Goal: Communication & Community: Share content

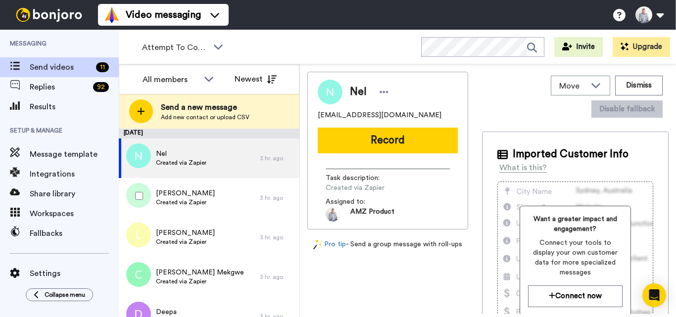
scroll to position [148, 0]
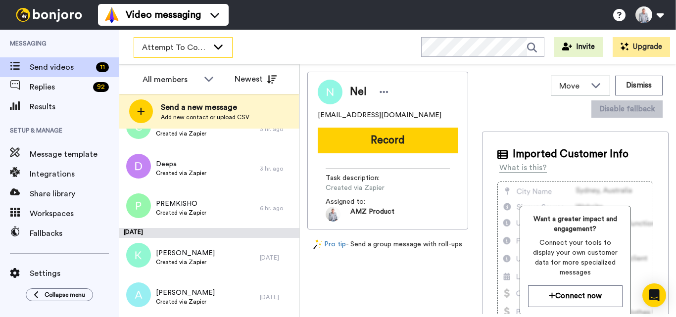
click at [216, 52] on div "Attempt To Contact 3" at bounding box center [183, 48] width 98 height 20
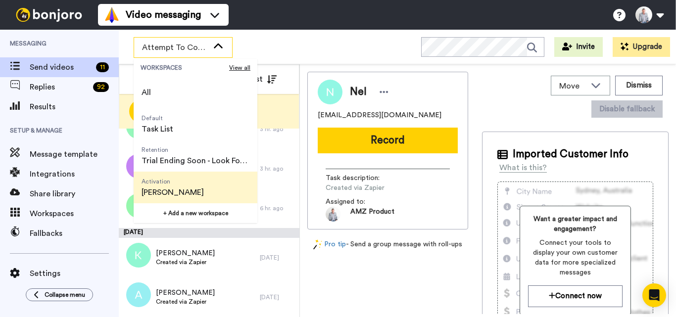
click at [169, 185] on span "Activation" at bounding box center [173, 182] width 62 height 8
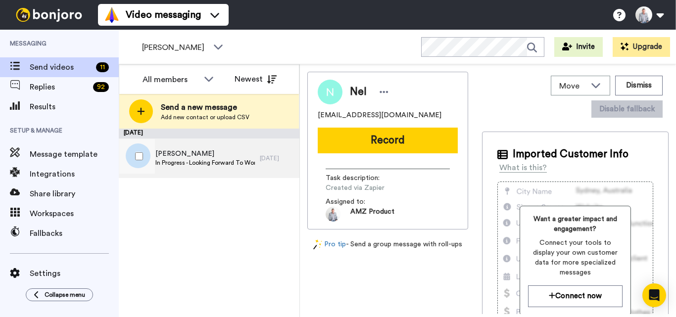
click at [251, 160] on span "In Progress - Looking Forward To Working With You!" at bounding box center [204, 163] width 99 height 8
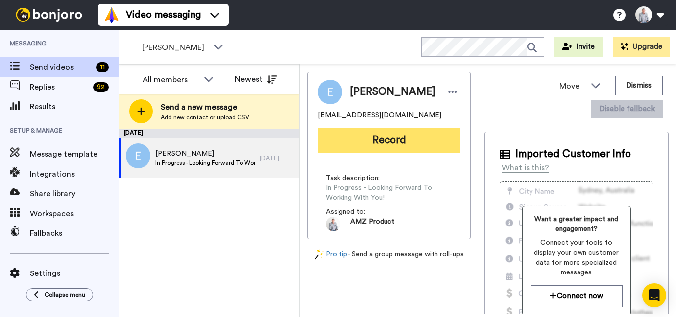
click at [391, 133] on button "Record" at bounding box center [389, 141] width 143 height 26
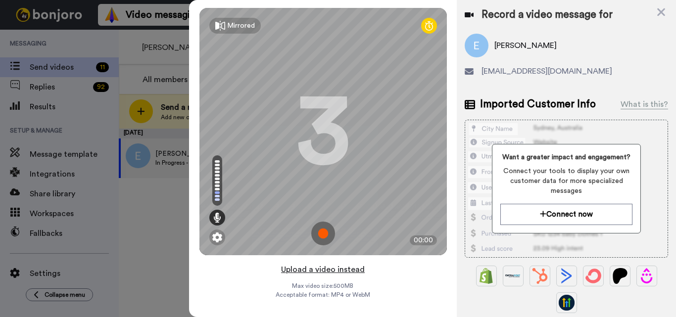
click at [326, 272] on button "Upload a video instead" at bounding box center [323, 269] width 90 height 13
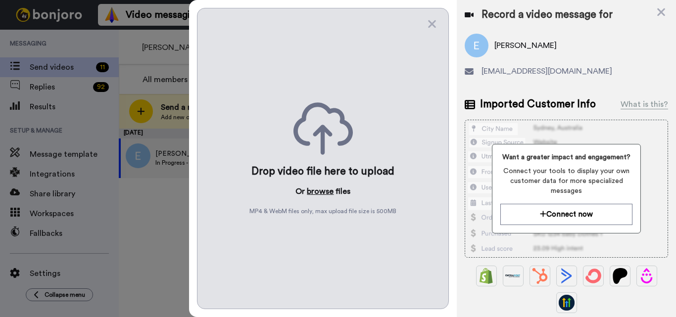
click at [324, 195] on button "browse" at bounding box center [320, 192] width 27 height 12
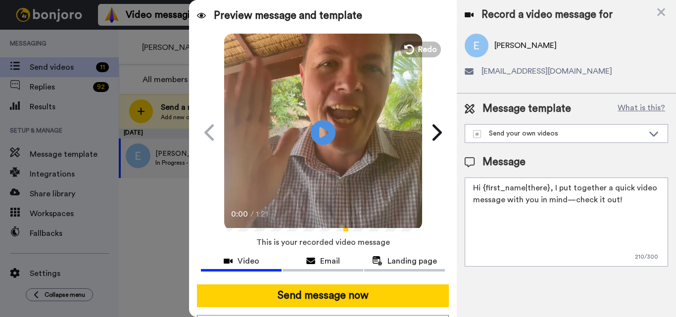
click at [546, 190] on textarea "Hi {first_name|there}, I put together a quick video message with you in mind—ch…" at bounding box center [566, 222] width 203 height 89
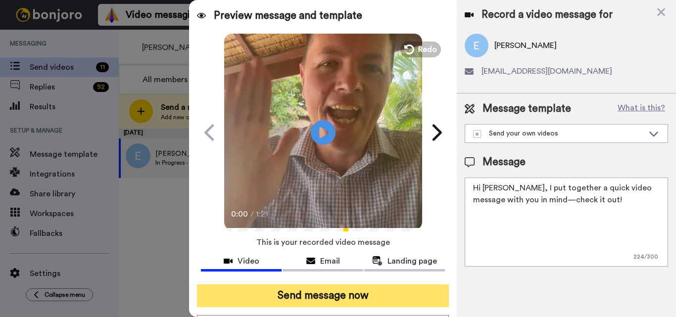
type textarea "Hi Evon, I put together a quick video message with you in mind—check it out!"
click at [327, 290] on button "Send message now" at bounding box center [323, 296] width 252 height 23
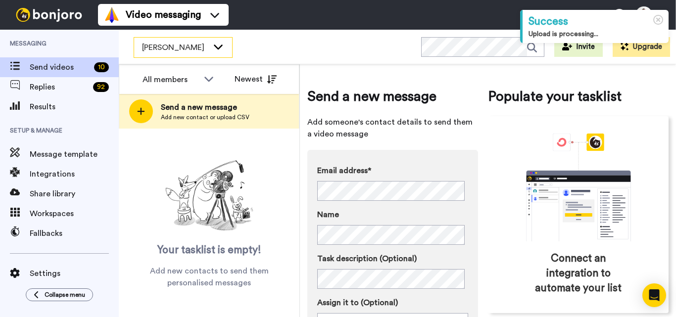
click at [190, 38] on div "[PERSON_NAME]" at bounding box center [183, 48] width 98 height 20
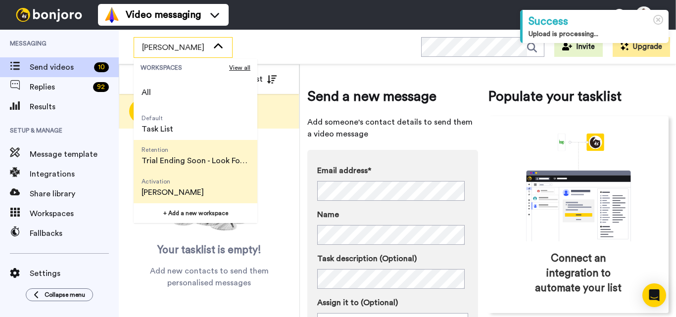
scroll to position [63, 0]
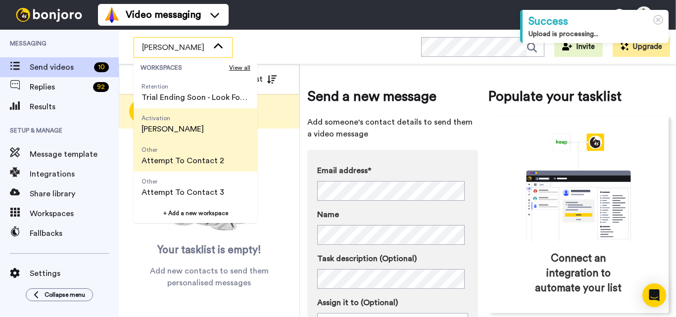
click at [197, 162] on span "Attempt To Contact 2" at bounding box center [183, 161] width 83 height 12
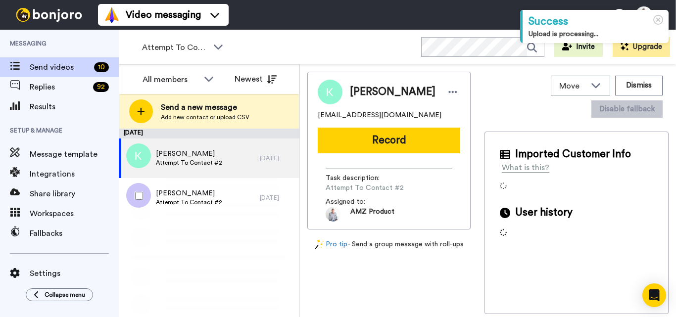
click at [218, 193] on span "Mary bastian" at bounding box center [189, 194] width 66 height 10
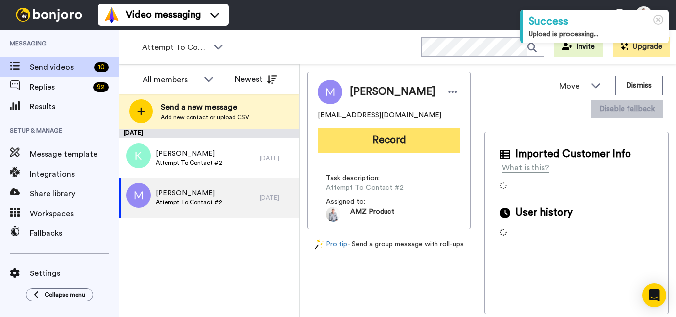
click at [396, 142] on button "Record" at bounding box center [389, 141] width 143 height 26
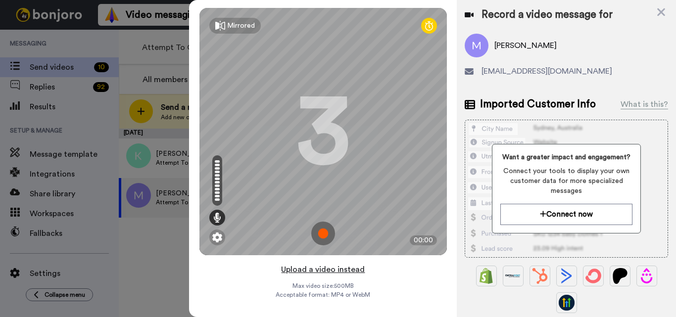
click at [327, 264] on button "Upload a video instead" at bounding box center [323, 269] width 90 height 13
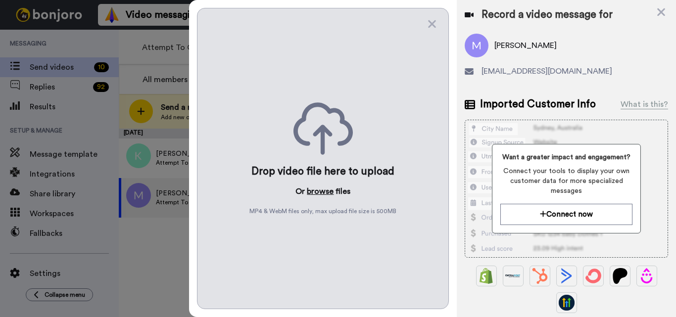
click at [320, 196] on button "browse" at bounding box center [320, 192] width 27 height 12
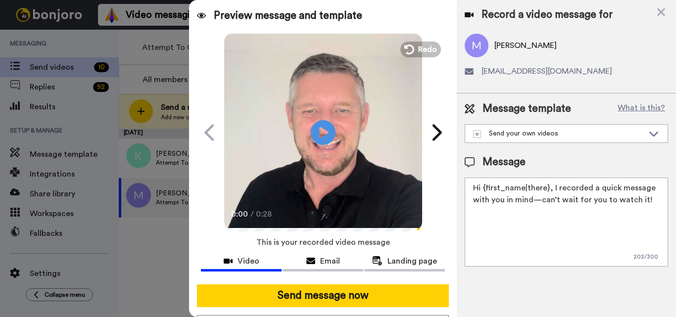
click at [524, 232] on textarea "Hi {first_name|there}, I recorded a quick message with you in mind—can’t wait f…" at bounding box center [566, 222] width 203 height 89
paste textarea "Feel free to share some times you’re available, or you can also pick from my ca…"
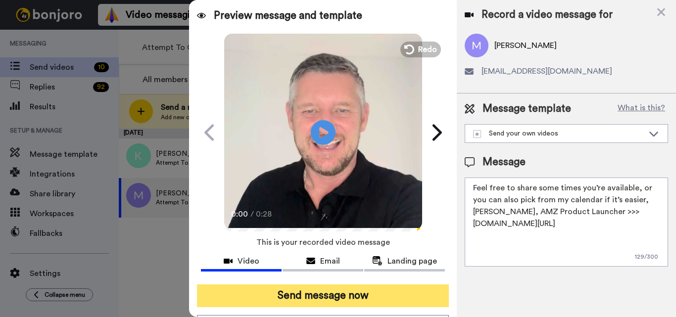
type textarea "Feel free to share some times you’re available, or you can also pick from my ca…"
click at [391, 292] on button "Send message now" at bounding box center [323, 296] width 252 height 23
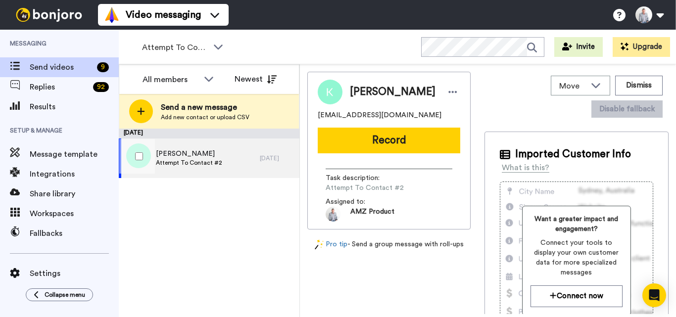
click at [182, 159] on span "Attempt To Contact #2" at bounding box center [189, 163] width 66 height 8
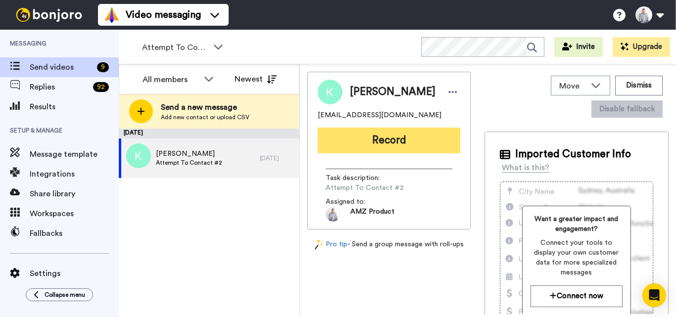
click at [406, 134] on button "Record" at bounding box center [389, 141] width 143 height 26
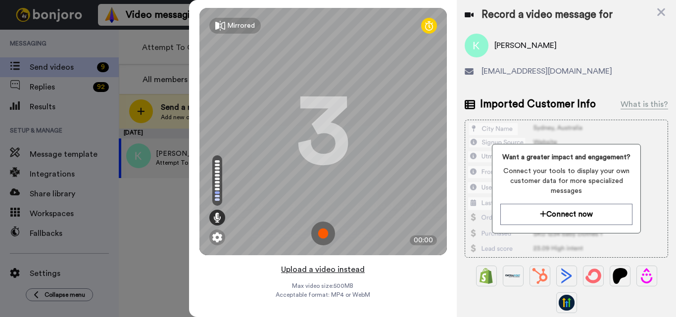
click at [330, 271] on button "Upload a video instead" at bounding box center [323, 269] width 90 height 13
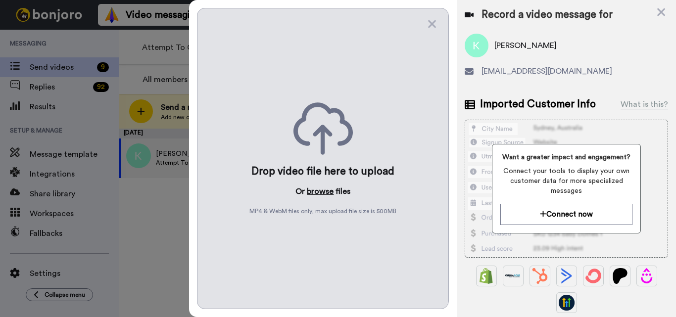
drag, startPoint x: 322, startPoint y: 183, endPoint x: 319, endPoint y: 196, distance: 13.6
click at [322, 185] on div "Drop video file here to upload Or browse files MP4 & WebM files only, max uploa…" at bounding box center [323, 158] width 252 height 301
click at [320, 195] on button "browse" at bounding box center [320, 192] width 27 height 12
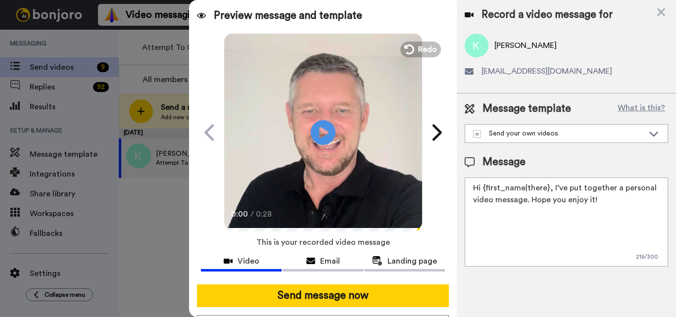
click at [500, 188] on textarea "Hi {first_name|there}, I’ve put together a personal video message. Hope you enj…" at bounding box center [566, 222] width 203 height 89
paste textarea "Feel free to share some times you’re available, or you can also pick from my ca…"
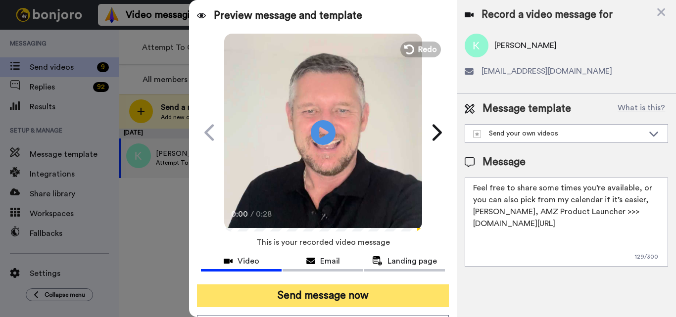
type textarea "Feel free to share some times you’re available, or you can also pick from my ca…"
click at [389, 294] on button "Send message now" at bounding box center [323, 296] width 252 height 23
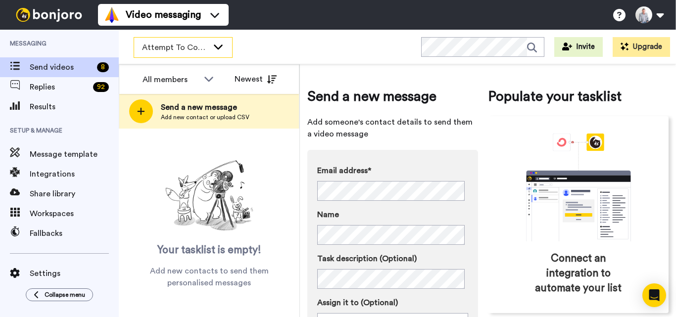
click at [178, 46] on span "Attempt To Contact 2" at bounding box center [175, 48] width 66 height 12
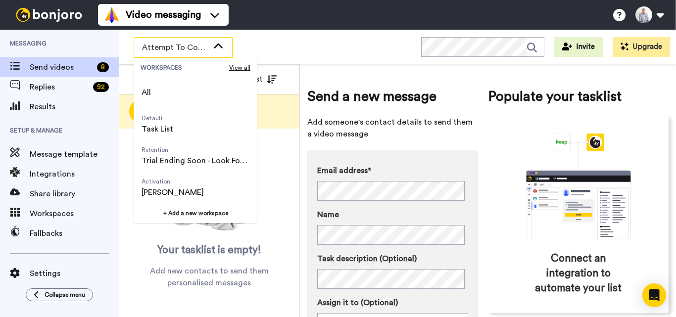
scroll to position [63, 0]
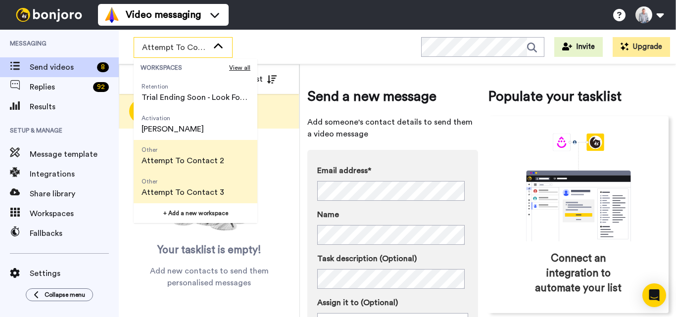
click at [186, 182] on span "Other" at bounding box center [183, 182] width 83 height 8
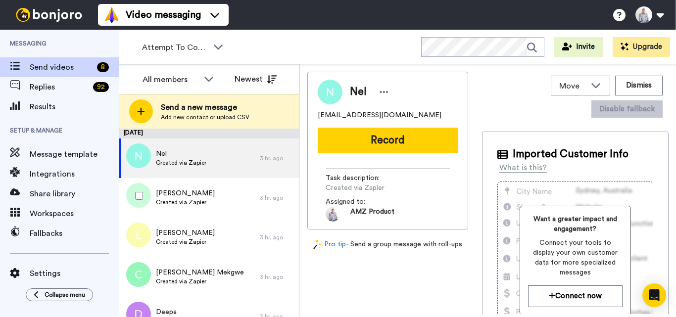
scroll to position [148, 0]
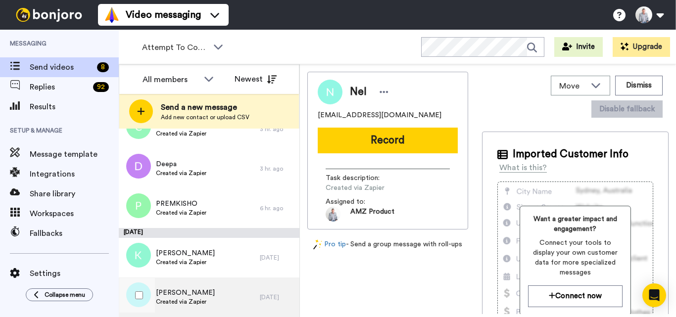
click at [224, 288] on div "Ayyaz Zahoor Created via Zapier" at bounding box center [189, 298] width 141 height 40
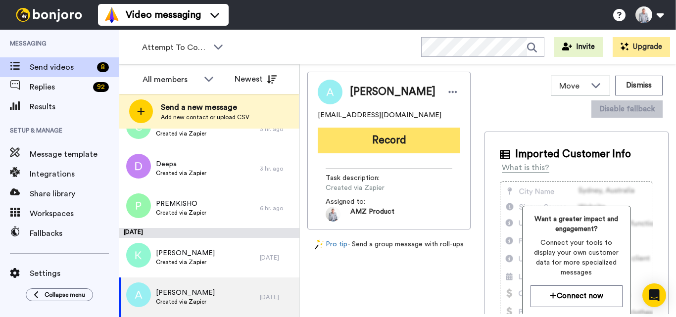
click at [394, 143] on button "Record" at bounding box center [389, 141] width 143 height 26
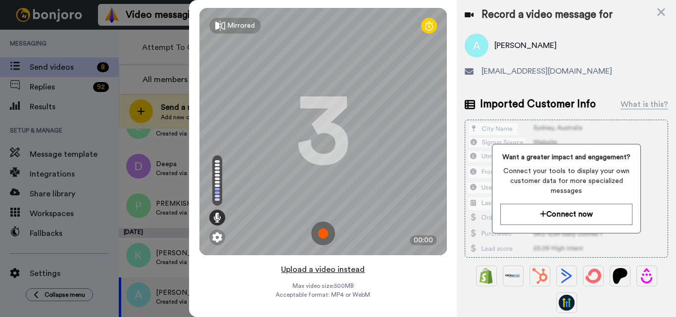
click at [331, 269] on button "Upload a video instead" at bounding box center [323, 269] width 90 height 13
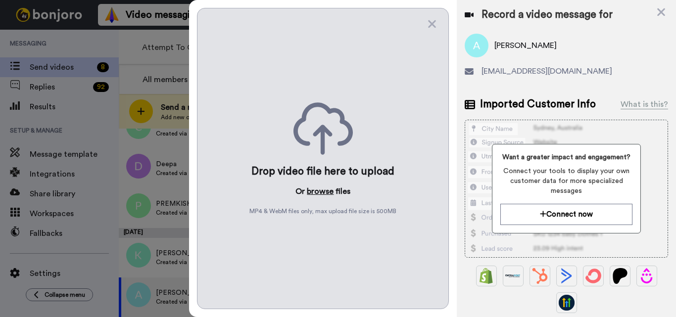
click at [312, 187] on button "browse" at bounding box center [320, 192] width 27 height 12
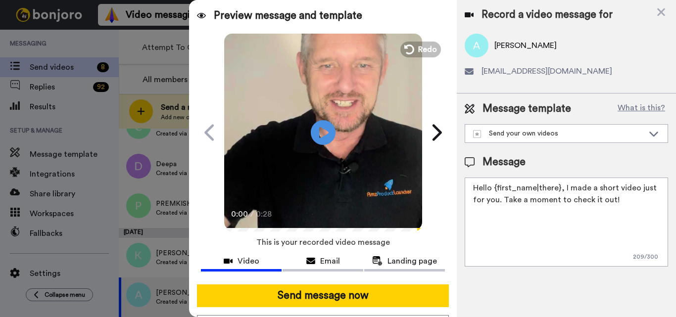
click at [529, 186] on textarea "Hello {first_name|there}, I made a short video just for you. Take a moment to c…" at bounding box center [566, 222] width 203 height 89
paste textarea "Feel free to share some times you’re available, or you can also pick from my ca…"
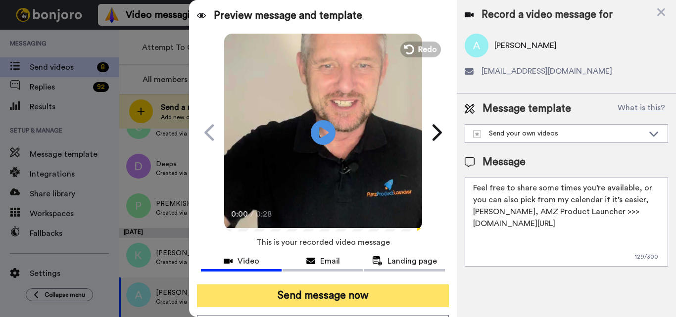
type textarea "Feel free to share some times you’re available, or you can also pick from my ca…"
drag, startPoint x: 353, startPoint y: 296, endPoint x: 382, endPoint y: 297, distance: 28.7
click at [353, 296] on button "Send message now" at bounding box center [323, 296] width 252 height 23
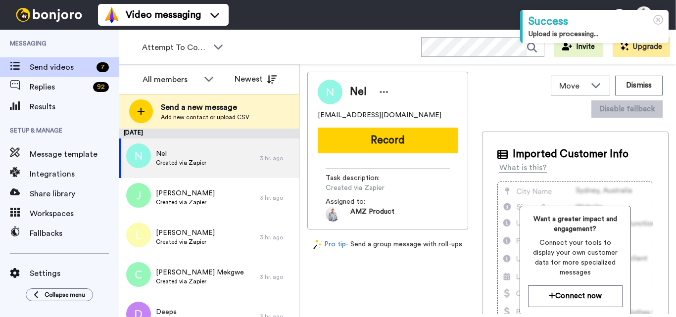
scroll to position [108, 0]
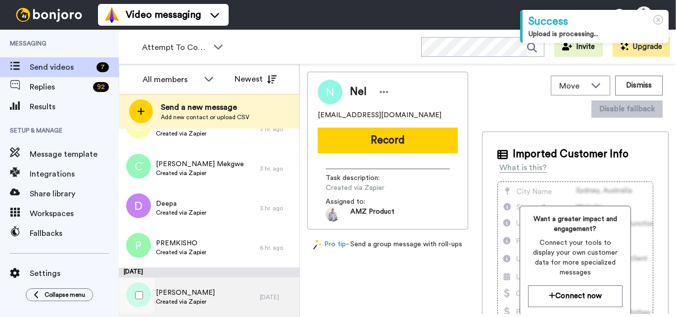
click at [200, 293] on span "[PERSON_NAME]" at bounding box center [185, 293] width 59 height 10
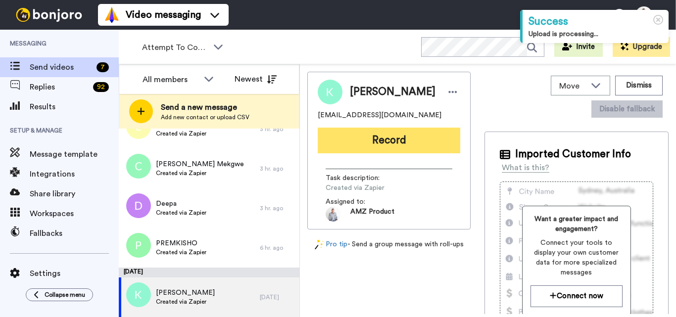
click at [416, 142] on button "Record" at bounding box center [389, 141] width 143 height 26
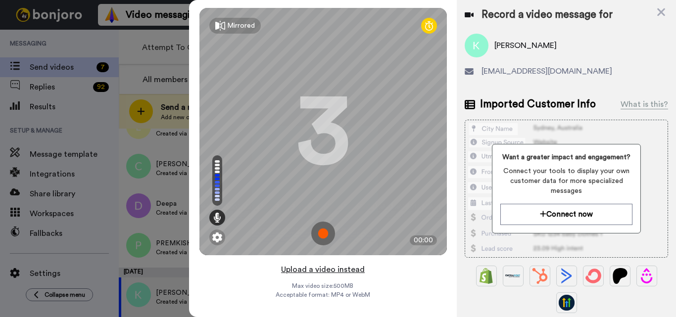
click at [323, 270] on button "Upload a video instead" at bounding box center [323, 269] width 90 height 13
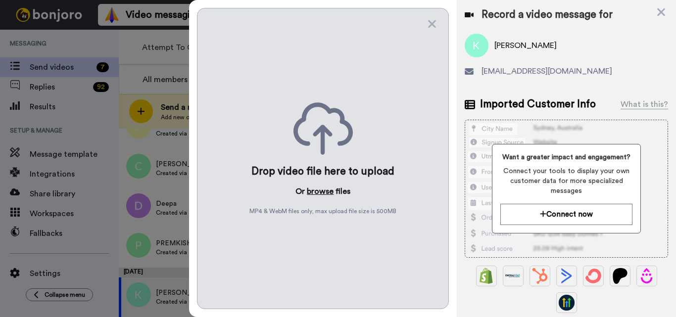
click at [327, 190] on button "browse" at bounding box center [320, 192] width 27 height 12
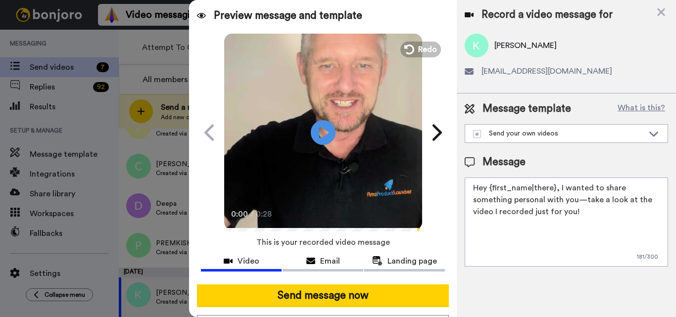
click at [524, 196] on textarea "Hey {first_name|there}, I wanted to share something personal with you—take a lo…" at bounding box center [566, 222] width 203 height 89
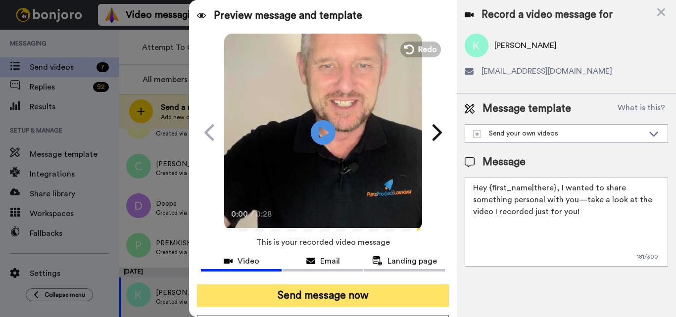
paste textarea "Feel free to share some times you’re available, or you can also pick from my ca…"
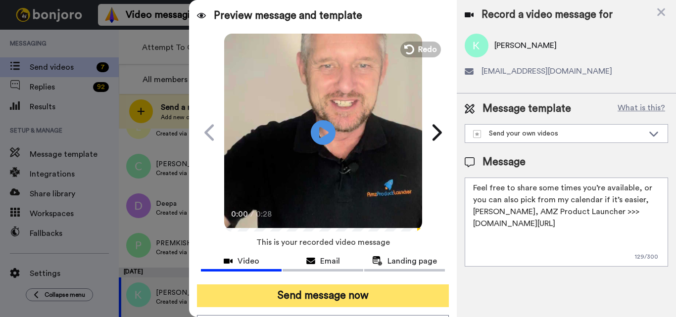
type textarea "Feel free to share some times you’re available, or you can also pick from my ca…"
click at [363, 303] on button "Send message now" at bounding box center [323, 296] width 252 height 23
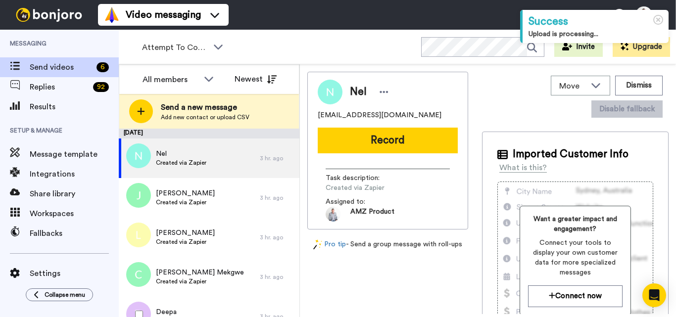
scroll to position [59, 0]
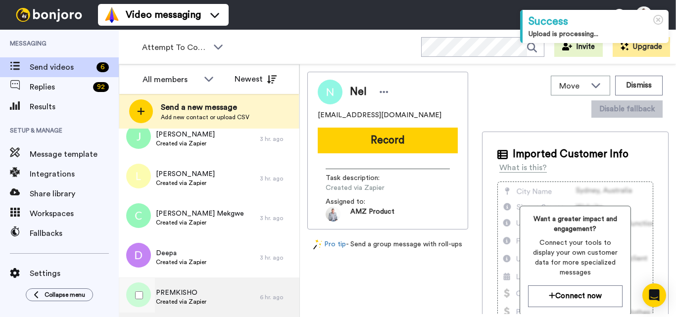
click at [226, 289] on div "PREMKISHO Created via Zapier" at bounding box center [189, 298] width 141 height 40
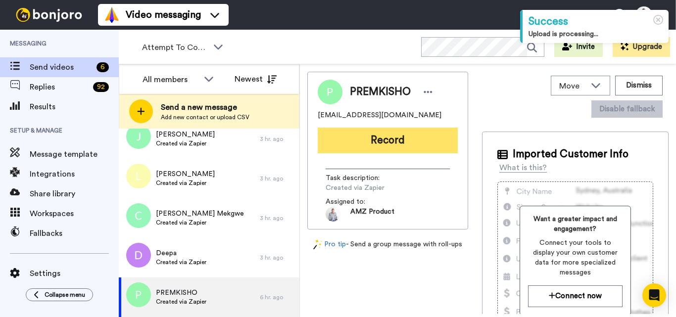
click at [390, 138] on button "Record" at bounding box center [388, 141] width 140 height 26
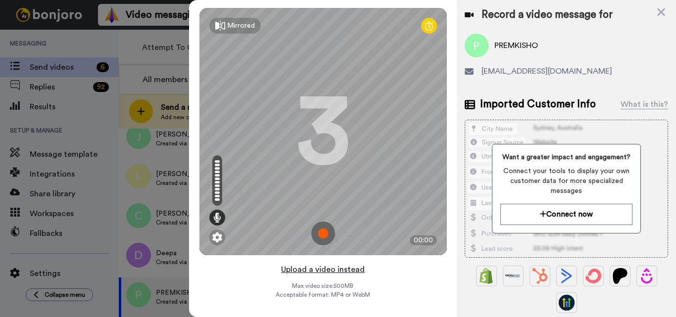
click at [327, 271] on button "Upload a video instead" at bounding box center [323, 269] width 90 height 13
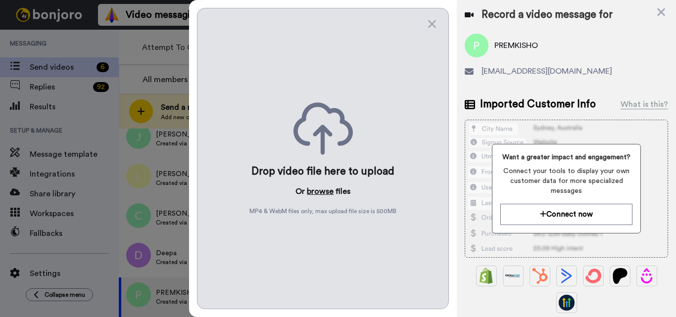
click at [325, 192] on button "browse" at bounding box center [320, 192] width 27 height 12
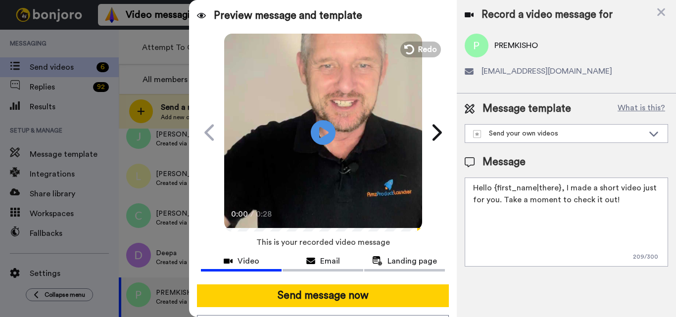
click at [533, 190] on textarea "Hello {first_name|there}, I made a short video just for you. Take a moment to c…" at bounding box center [566, 222] width 203 height 89
paste textarea "Feel free to share some times you’re available, or you can also pick from my ca…"
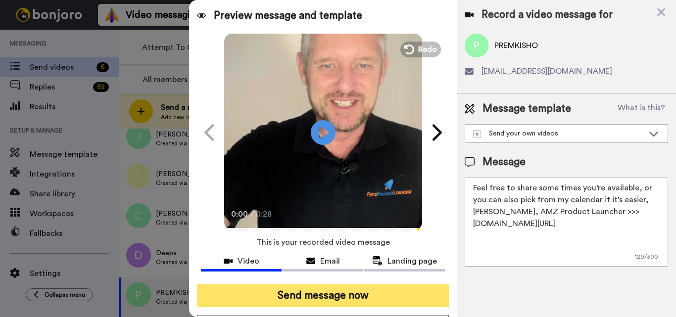
type textarea "Feel free to share some times you’re available, or you can also pick from my ca…"
click at [383, 295] on button "Send message now" at bounding box center [323, 296] width 252 height 23
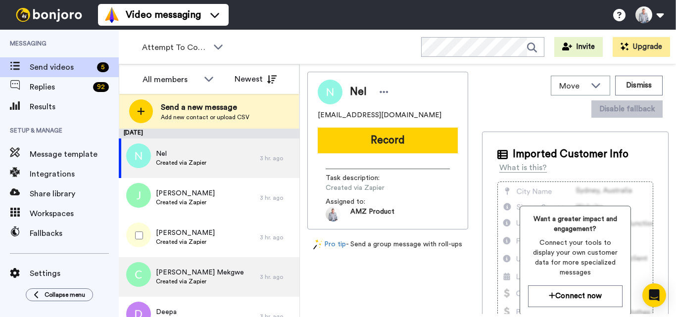
scroll to position [19, 0]
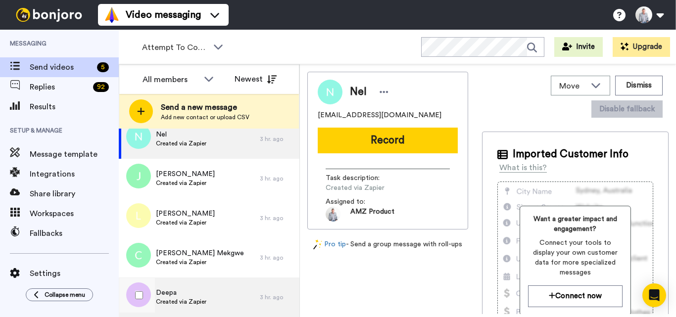
click at [205, 298] on span "Created via Zapier" at bounding box center [181, 302] width 50 height 8
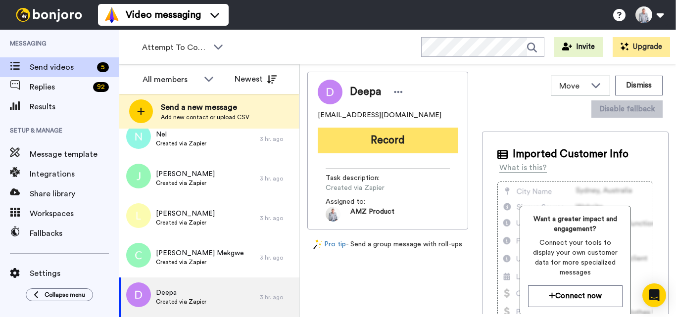
click at [389, 140] on button "Record" at bounding box center [388, 141] width 140 height 26
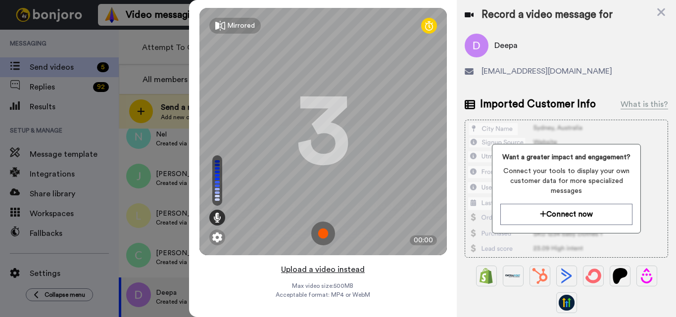
click at [314, 273] on button "Upload a video instead" at bounding box center [323, 269] width 90 height 13
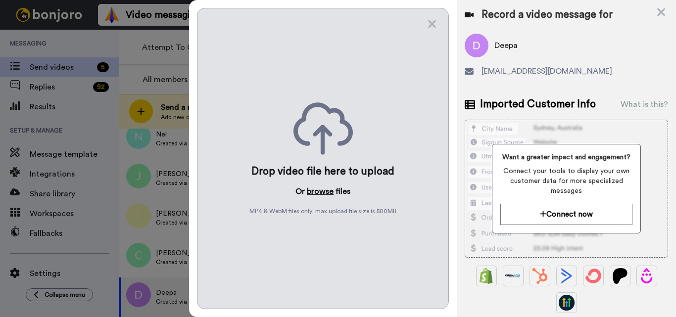
click at [322, 191] on button "browse" at bounding box center [320, 192] width 27 height 12
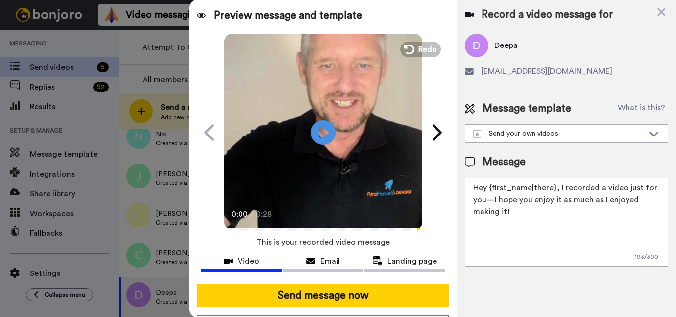
click at [537, 212] on textarea "Hey {first_name|there}, I recorded a video just for you—I hope you enjoy it as …" at bounding box center [566, 222] width 203 height 89
paste textarea "Feel free to share some times you’re available, or you can also pick from my ca…"
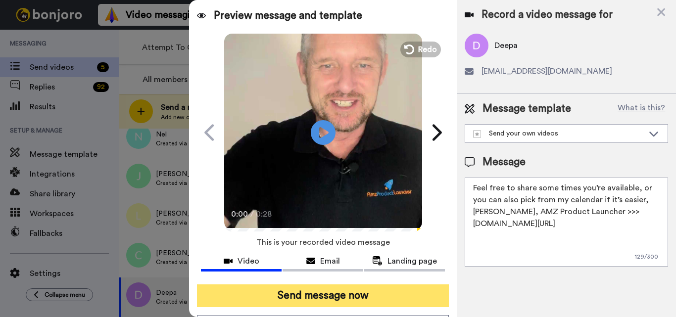
type textarea "Feel free to share some times you’re available, or you can also pick from my ca…"
click at [348, 299] on button "Send message now" at bounding box center [323, 296] width 252 height 23
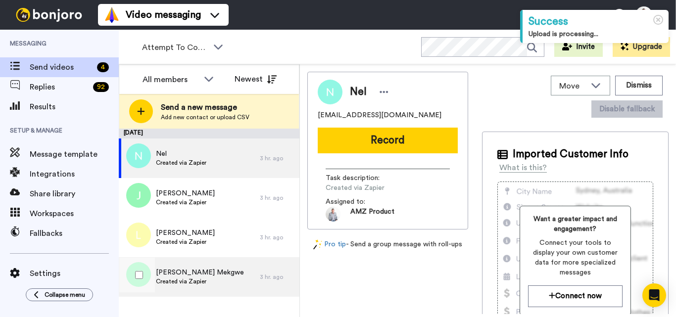
click at [216, 276] on span "[PERSON_NAME] Mekgwe" at bounding box center [200, 273] width 88 height 10
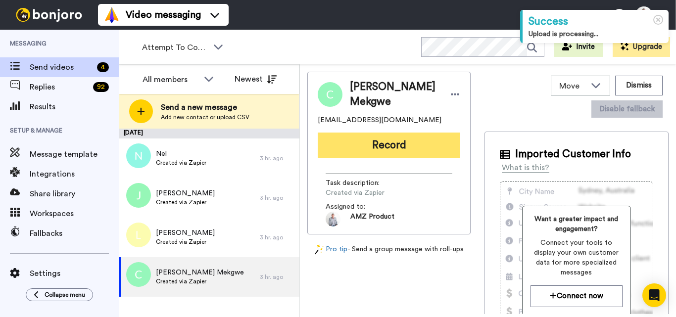
click at [373, 138] on button "Record" at bounding box center [389, 146] width 143 height 26
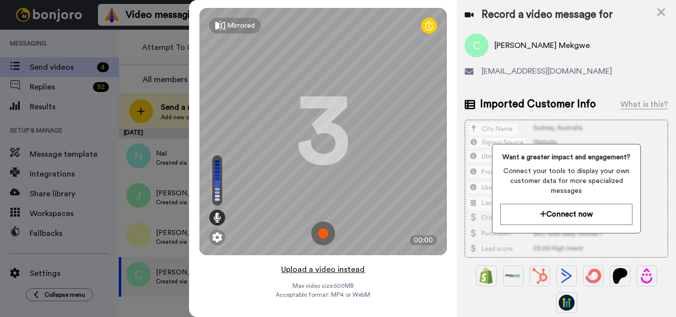
click at [324, 271] on button "Upload a video instead" at bounding box center [323, 269] width 90 height 13
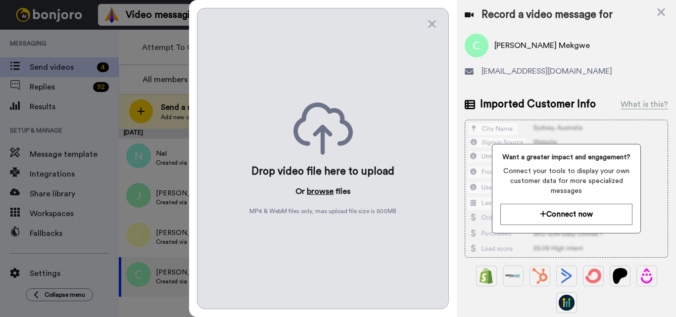
click at [317, 189] on button "browse" at bounding box center [320, 192] width 27 height 12
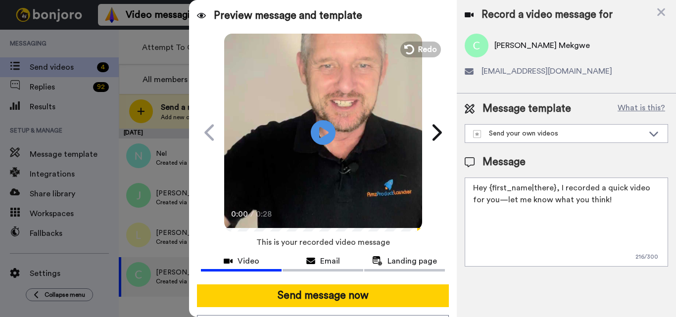
click at [545, 191] on textarea "Hey {first_name|there}, I recorded a quick video for you—let me know what you t…" at bounding box center [566, 222] width 203 height 89
paste textarea "Feel free to share some times you’re available, or you can also pick from my ca…"
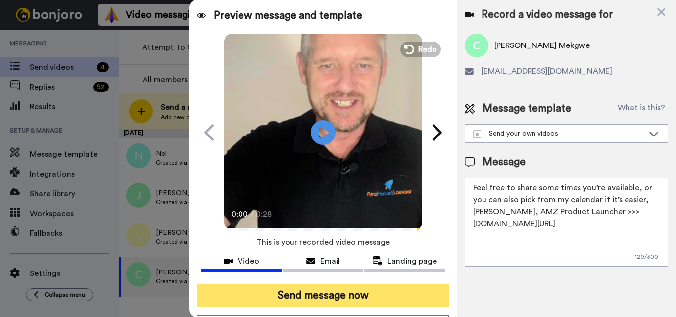
type textarea "Feel free to share some times you’re available, or you can also pick from my ca…"
click at [355, 294] on button "Send message now" at bounding box center [323, 296] width 252 height 23
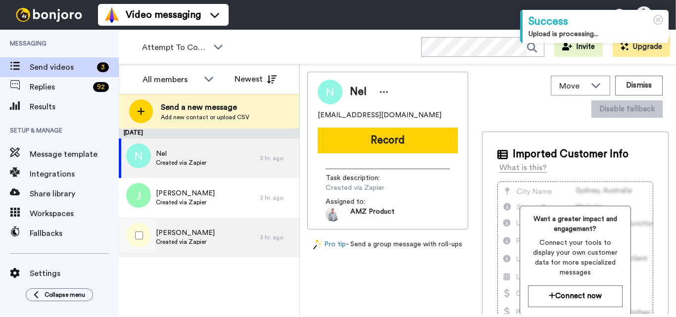
click at [194, 247] on div "Luigino Diienno Created via Zapier" at bounding box center [189, 238] width 141 height 40
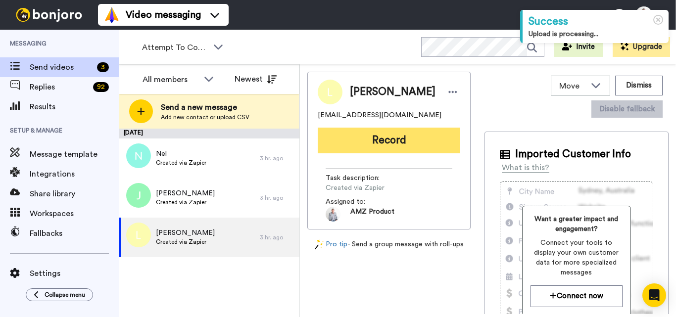
click at [410, 128] on button "Record" at bounding box center [389, 141] width 143 height 26
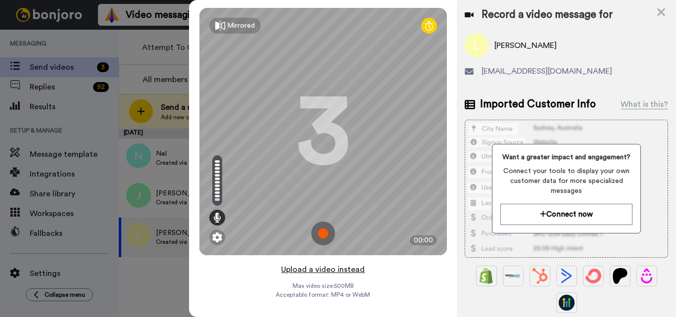
click at [307, 272] on button "Upload a video instead" at bounding box center [323, 269] width 90 height 13
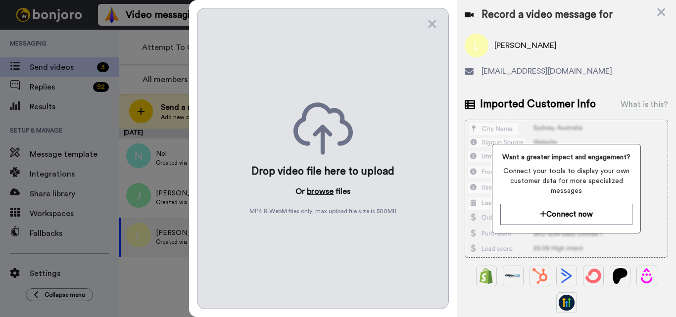
click at [319, 192] on button "browse" at bounding box center [320, 192] width 27 height 12
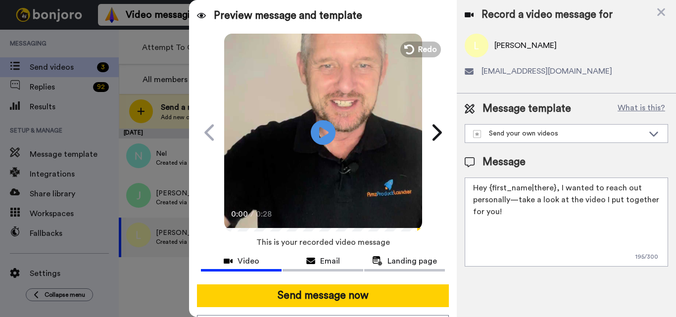
click at [540, 184] on textarea "Hey {first_name|there}, I wanted to reach out personally—take a look at the vid…" at bounding box center [566, 222] width 203 height 89
paste textarea "Feel free to share some times you’re available, or you can also pick from my ca…"
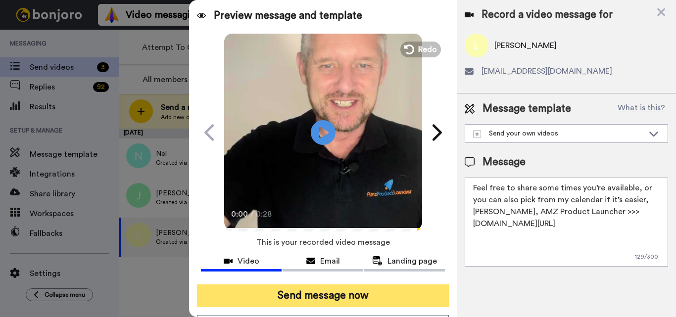
type textarea "Feel free to share some times you’re available, or you can also pick from my ca…"
drag, startPoint x: 391, startPoint y: 296, endPoint x: 397, endPoint y: 300, distance: 7.8
click at [391, 296] on button "Send message now" at bounding box center [323, 296] width 252 height 23
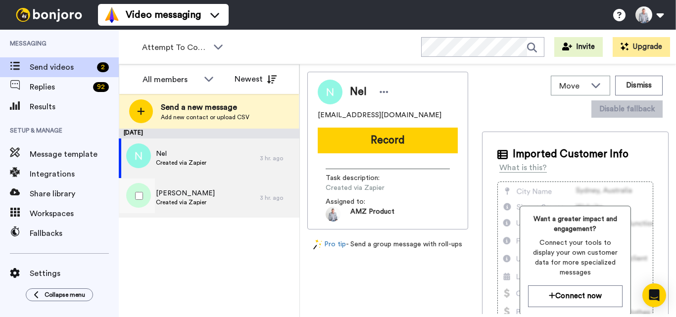
click at [164, 204] on span "Created via Zapier" at bounding box center [185, 202] width 59 height 8
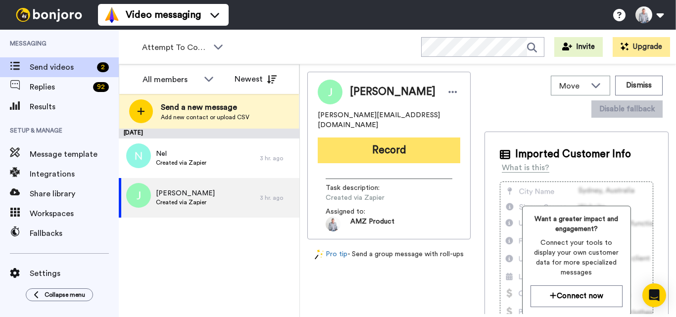
click at [384, 142] on button "Record" at bounding box center [389, 151] width 143 height 26
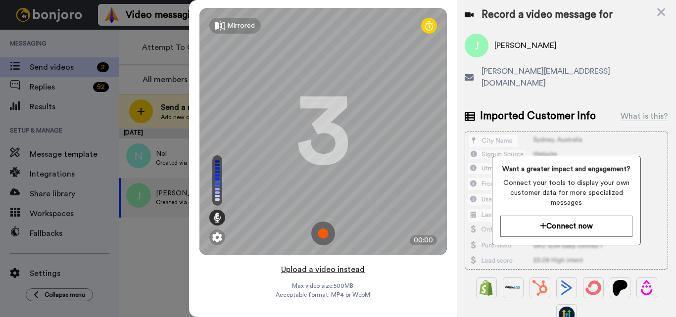
click at [331, 270] on button "Upload a video instead" at bounding box center [323, 269] width 90 height 13
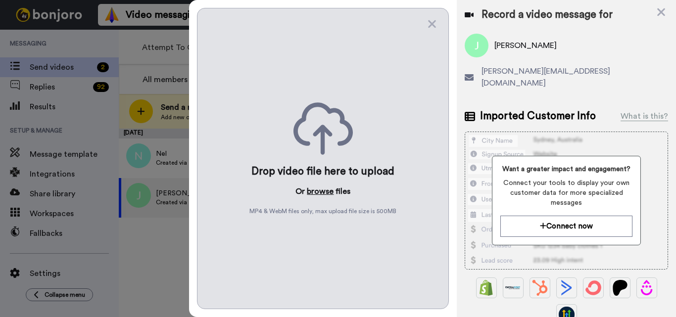
click at [329, 190] on button "browse" at bounding box center [320, 192] width 27 height 12
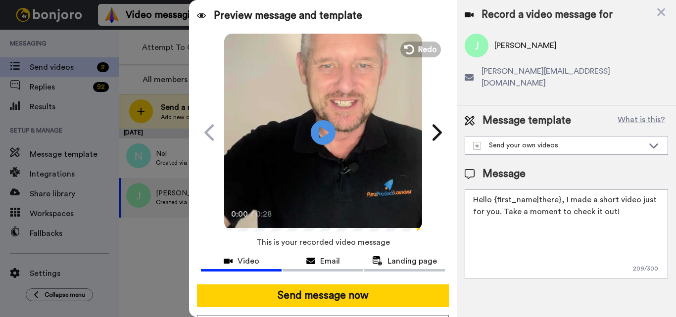
click at [546, 198] on textarea "Hello {first_name|there}, I made a short video just for you. Take a moment to c…" at bounding box center [566, 234] width 203 height 89
paste textarea "Feel free to share some times you’re available, or you can also pick from my ca…"
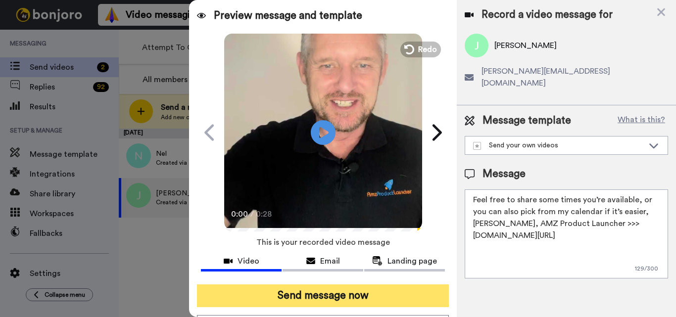
type textarea "Feel free to share some times you’re available, or you can also pick from my ca…"
click at [358, 291] on button "Send message now" at bounding box center [323, 296] width 252 height 23
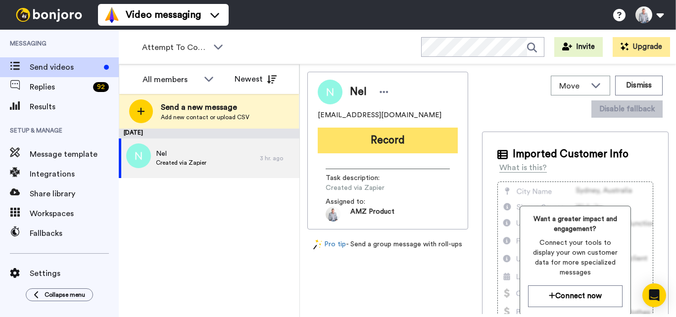
click at [370, 141] on button "Record" at bounding box center [388, 141] width 140 height 26
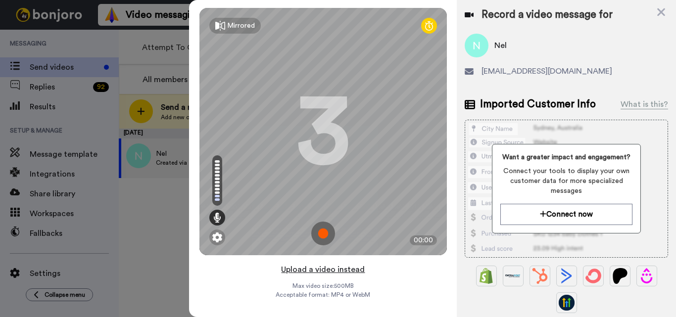
click at [326, 267] on button "Upload a video instead" at bounding box center [323, 269] width 90 height 13
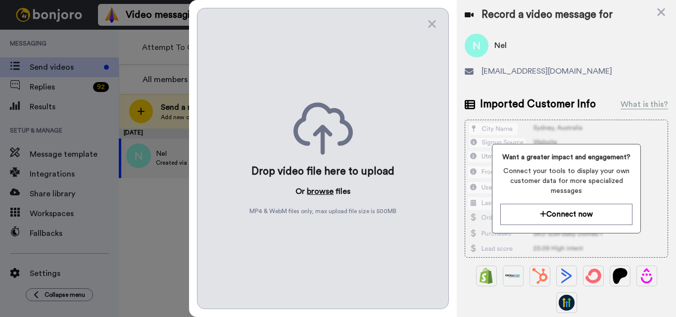
click at [321, 194] on button "browse" at bounding box center [320, 192] width 27 height 12
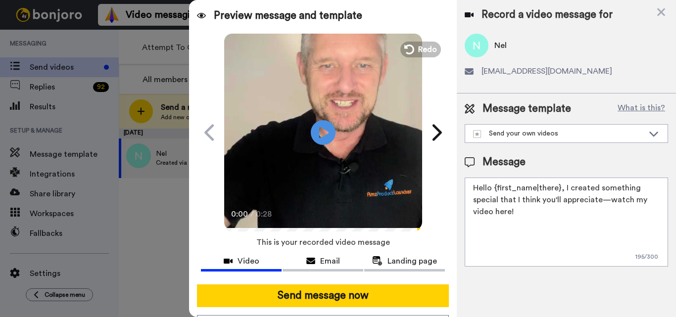
click at [518, 196] on textarea "Hello {first_name|there}, I created something special that I think you'll appre…" at bounding box center [566, 222] width 203 height 89
paste textarea "Feel free to share some times you’re available, or you can also pick from my ca…"
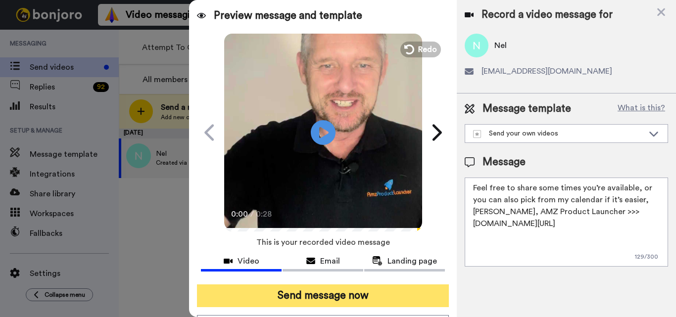
type textarea "Feel free to share some times you’re available, or you can also pick from my ca…"
click at [370, 295] on button "Send message now" at bounding box center [323, 296] width 252 height 23
